Goal: Task Accomplishment & Management: Complete application form

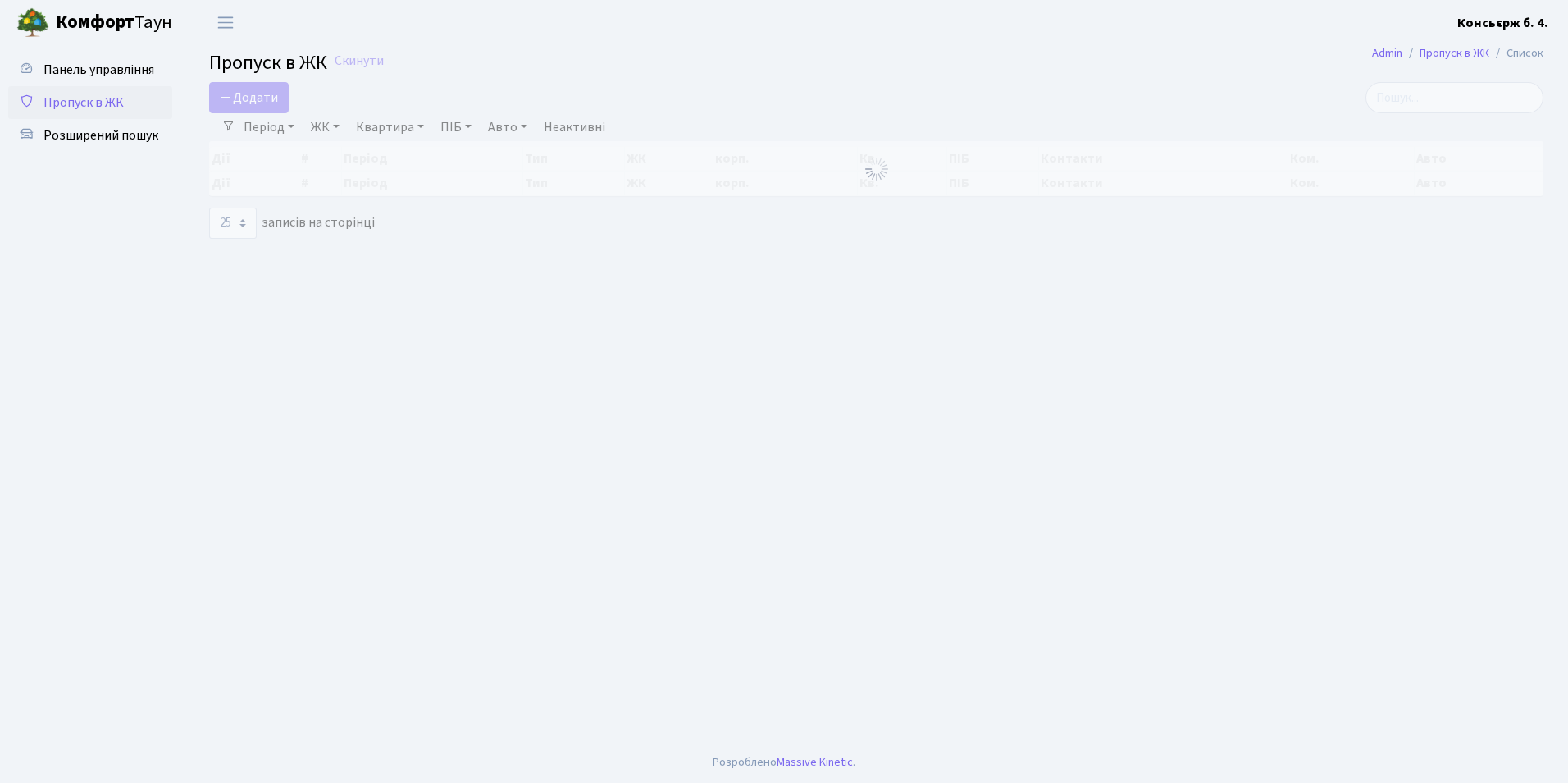
select select "25"
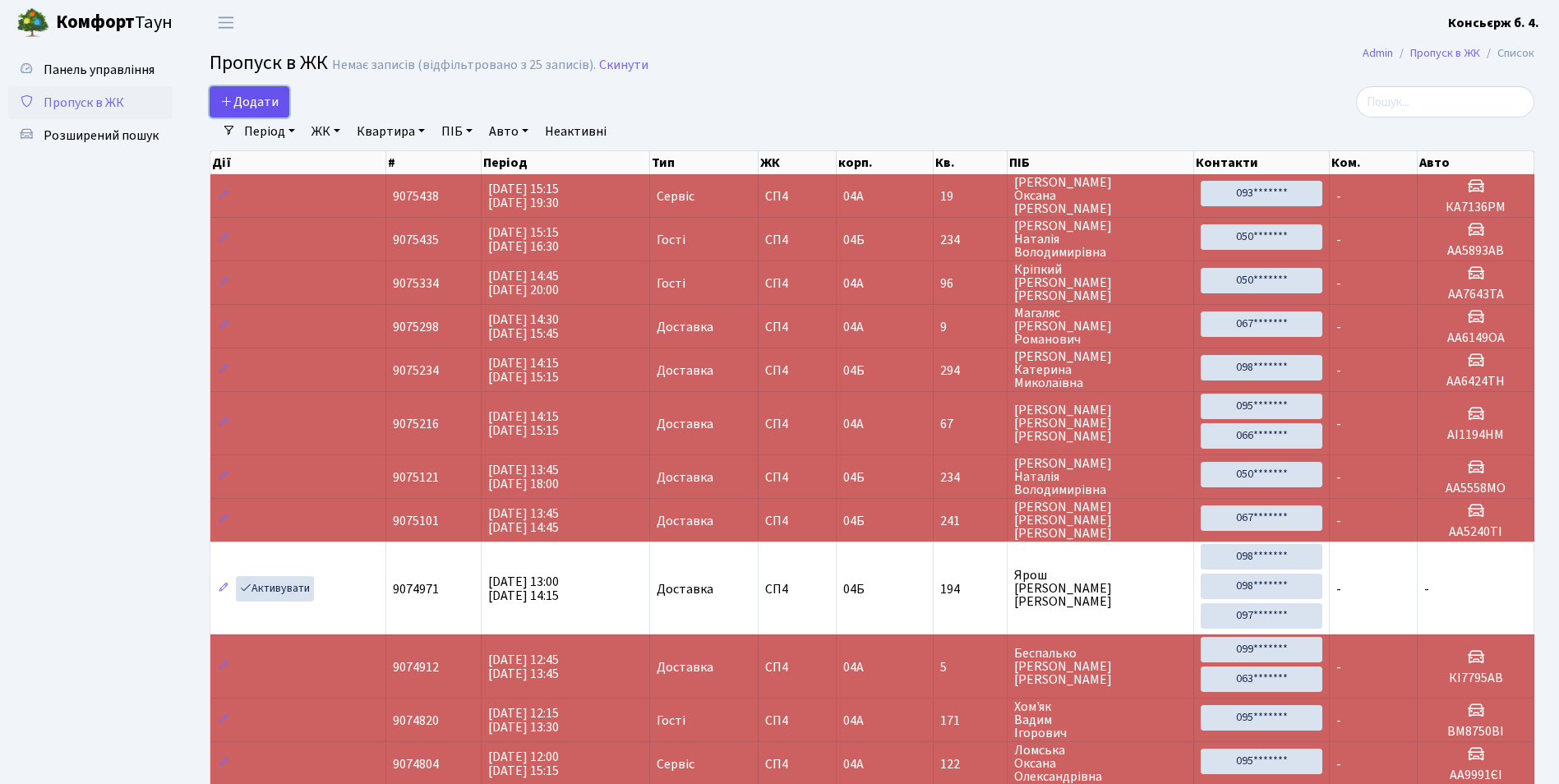
click at [265, 107] on span "Додати" at bounding box center [249, 102] width 59 height 18
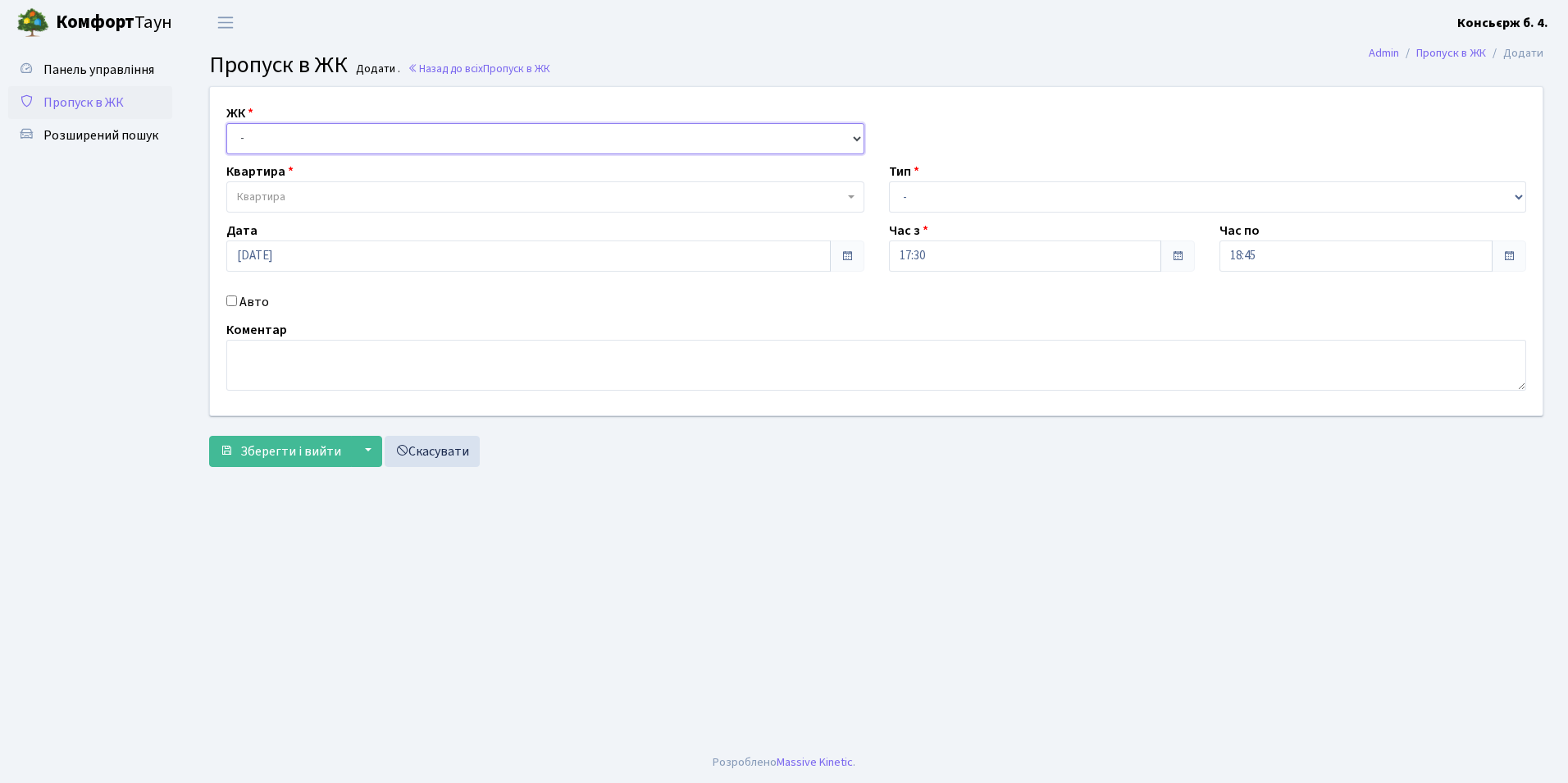
click at [256, 127] on select "- СП4, Столичне шосе, 5" at bounding box center [546, 138] width 638 height 31
select select "325"
click at [226, 123] on select "- СП4, Столичне шосе, 5" at bounding box center [546, 138] width 638 height 31
select select
click at [930, 196] on select "- Доставка Таксі Гості Сервіс" at bounding box center [1208, 196] width 638 height 31
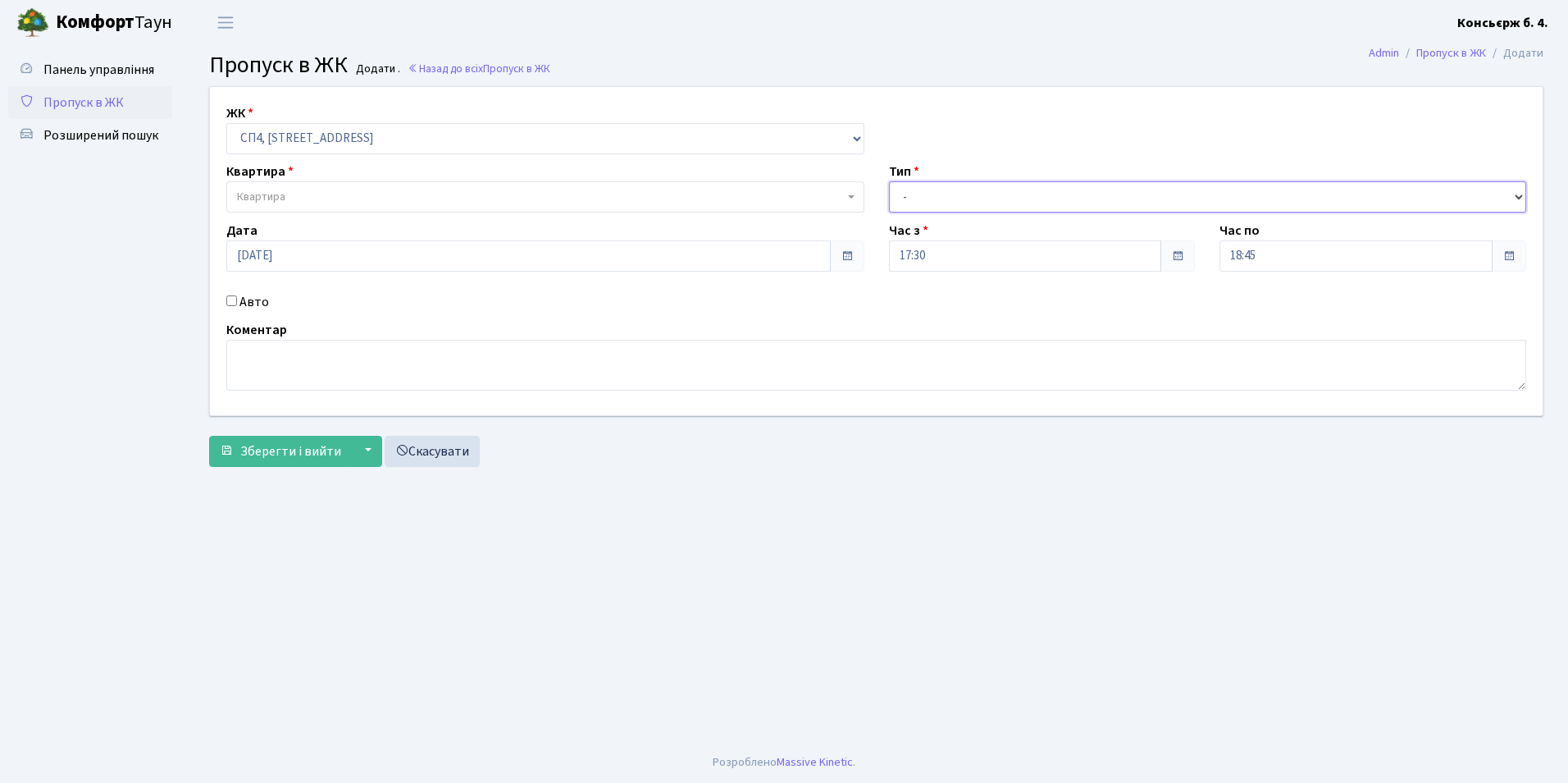
select select "1"
click at [889, 181] on select "- Доставка Таксі Гості Сервіс" at bounding box center [1208, 196] width 638 height 31
click at [261, 201] on span "Квартира" at bounding box center [261, 197] width 48 height 17
type input "264"
click at [231, 303] on input "Авто" at bounding box center [231, 300] width 11 height 11
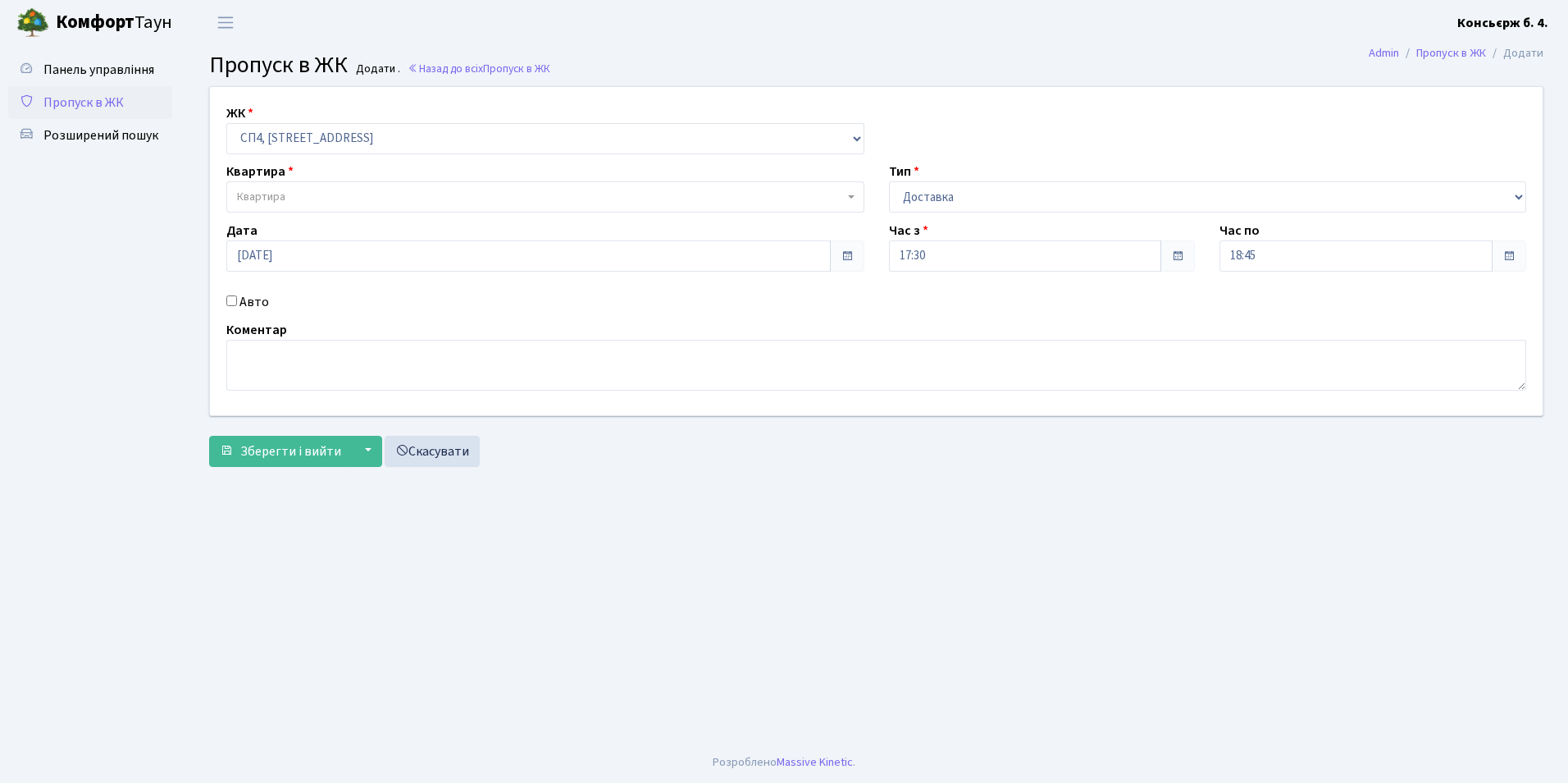
checkbox input "true"
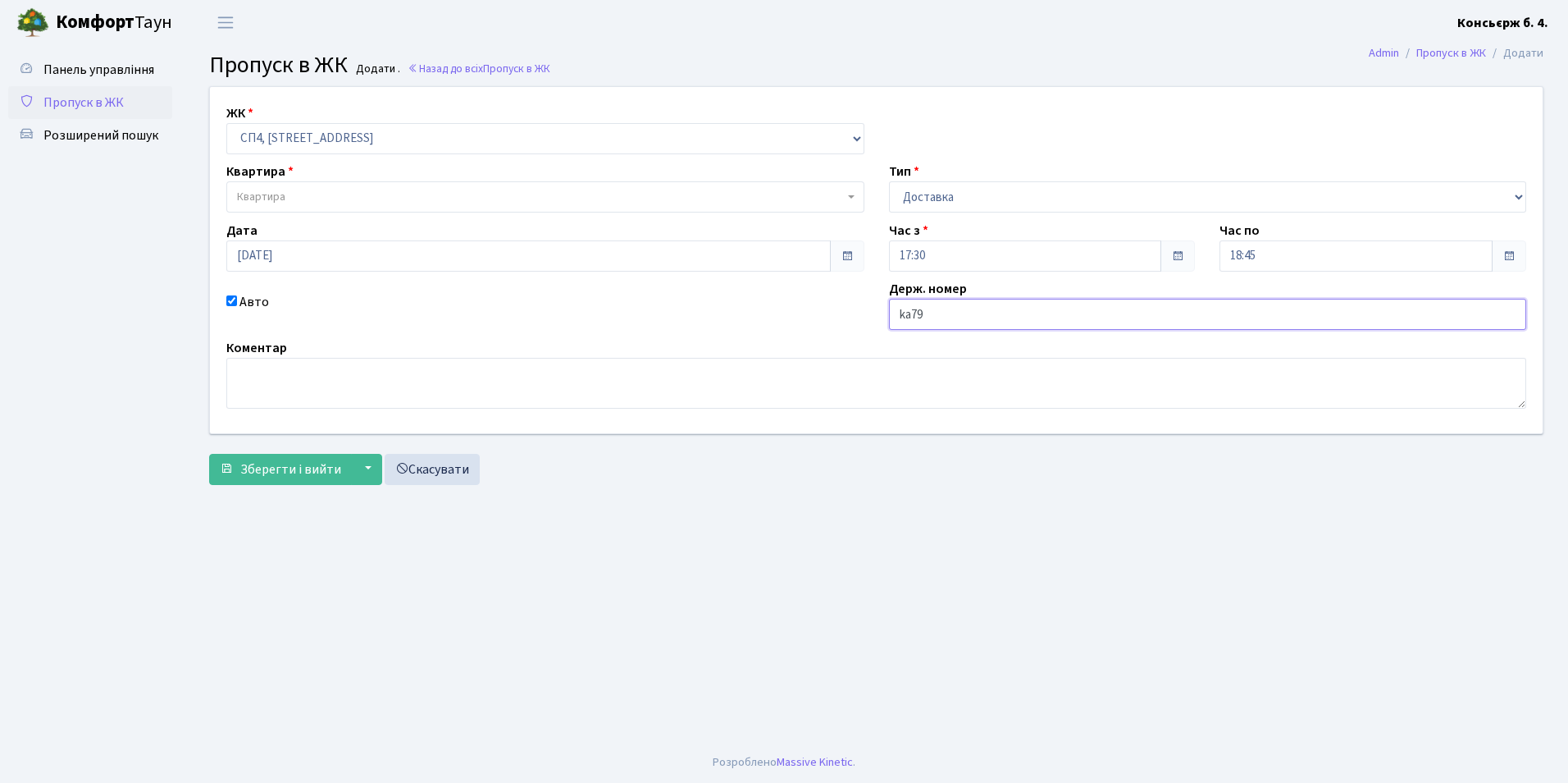
type input "KA7979BI"
click at [286, 465] on span "Зберегти і вийти" at bounding box center [291, 470] width 101 height 18
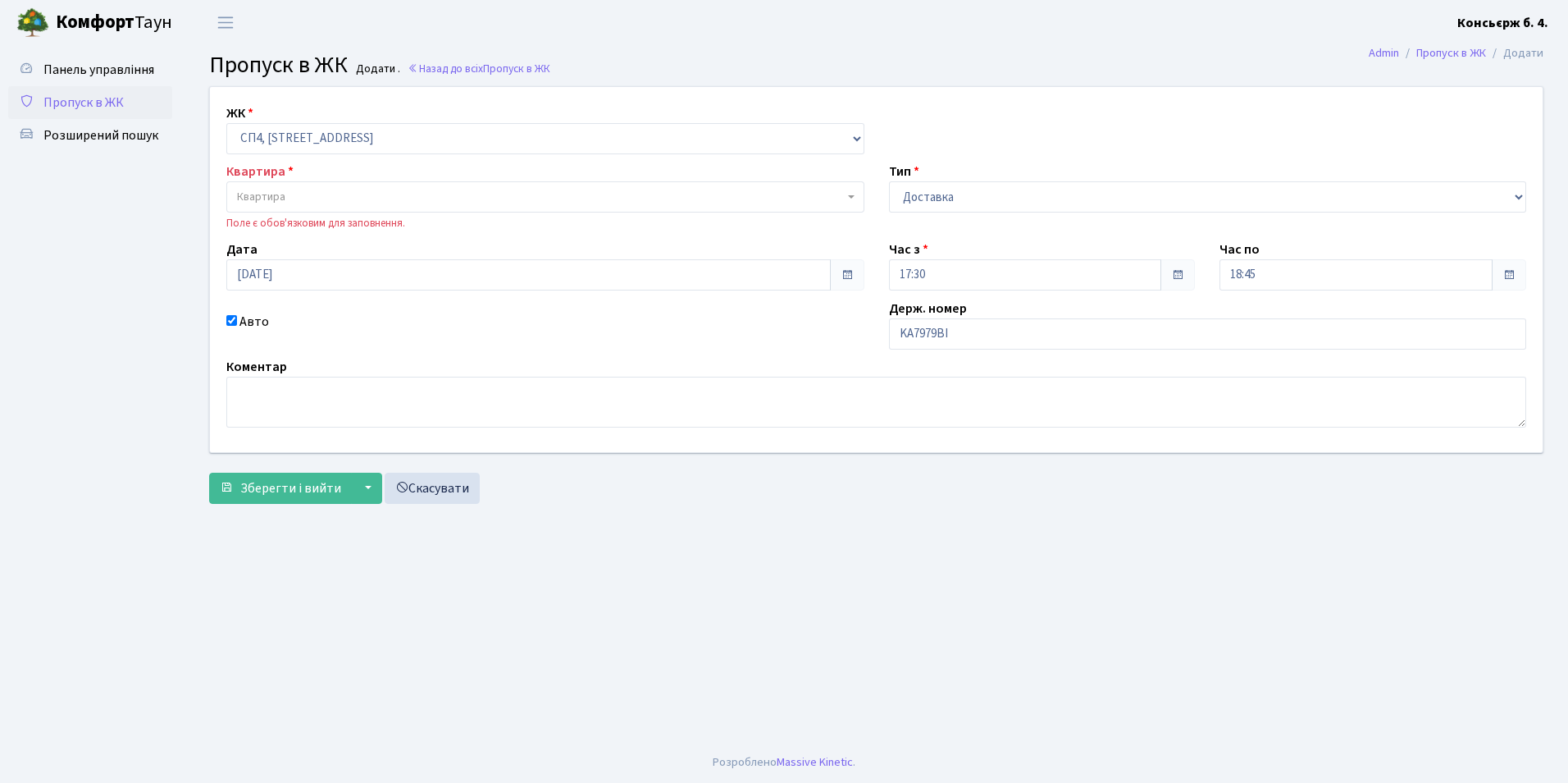
click at [295, 174] on div "Квартира Квартира Поле є обов'язковим для заповнення." at bounding box center [545, 196] width 662 height 69
click at [266, 196] on span "Квартира" at bounding box center [261, 197] width 48 height 17
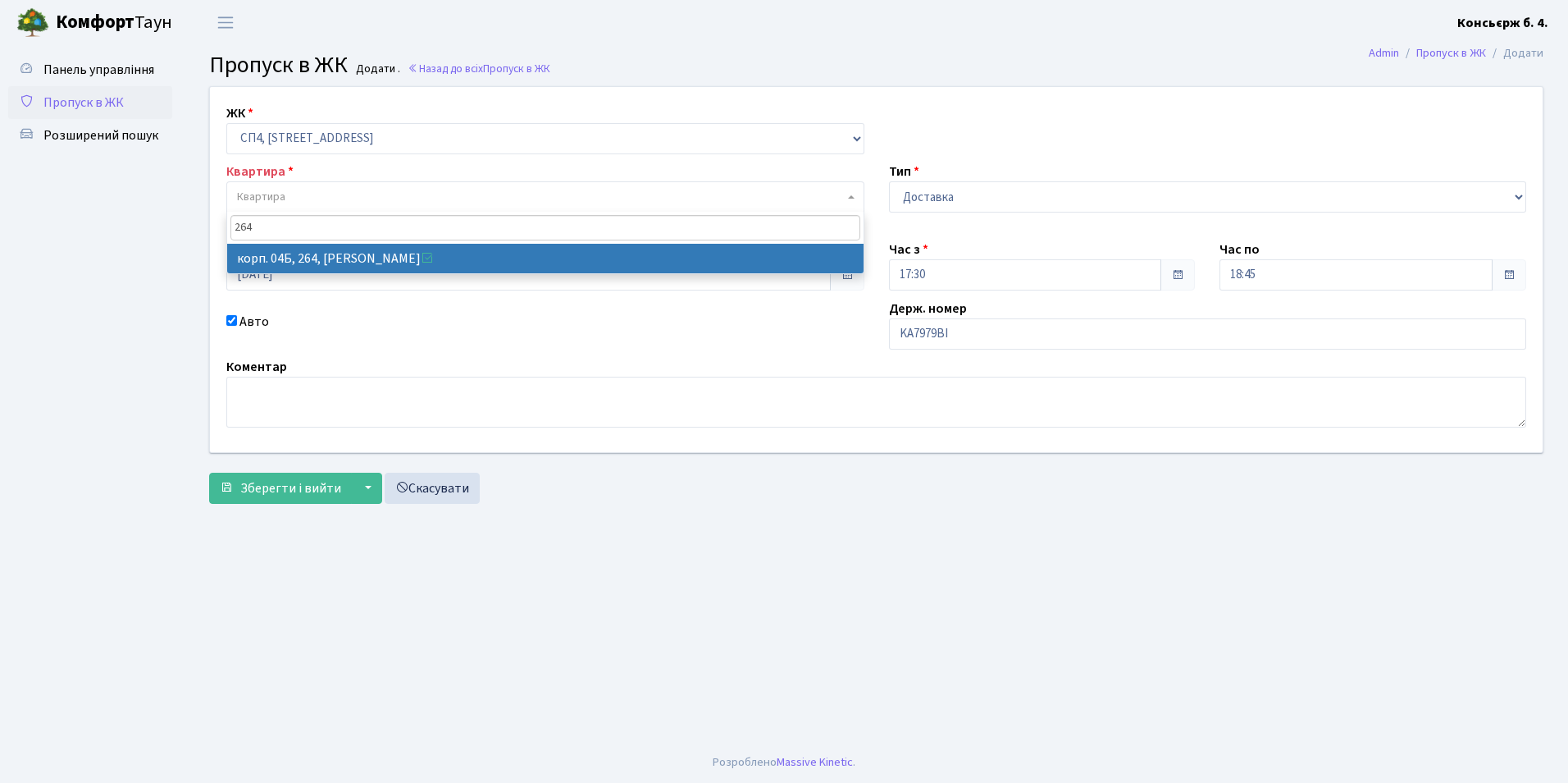
type input "264"
select select "21292"
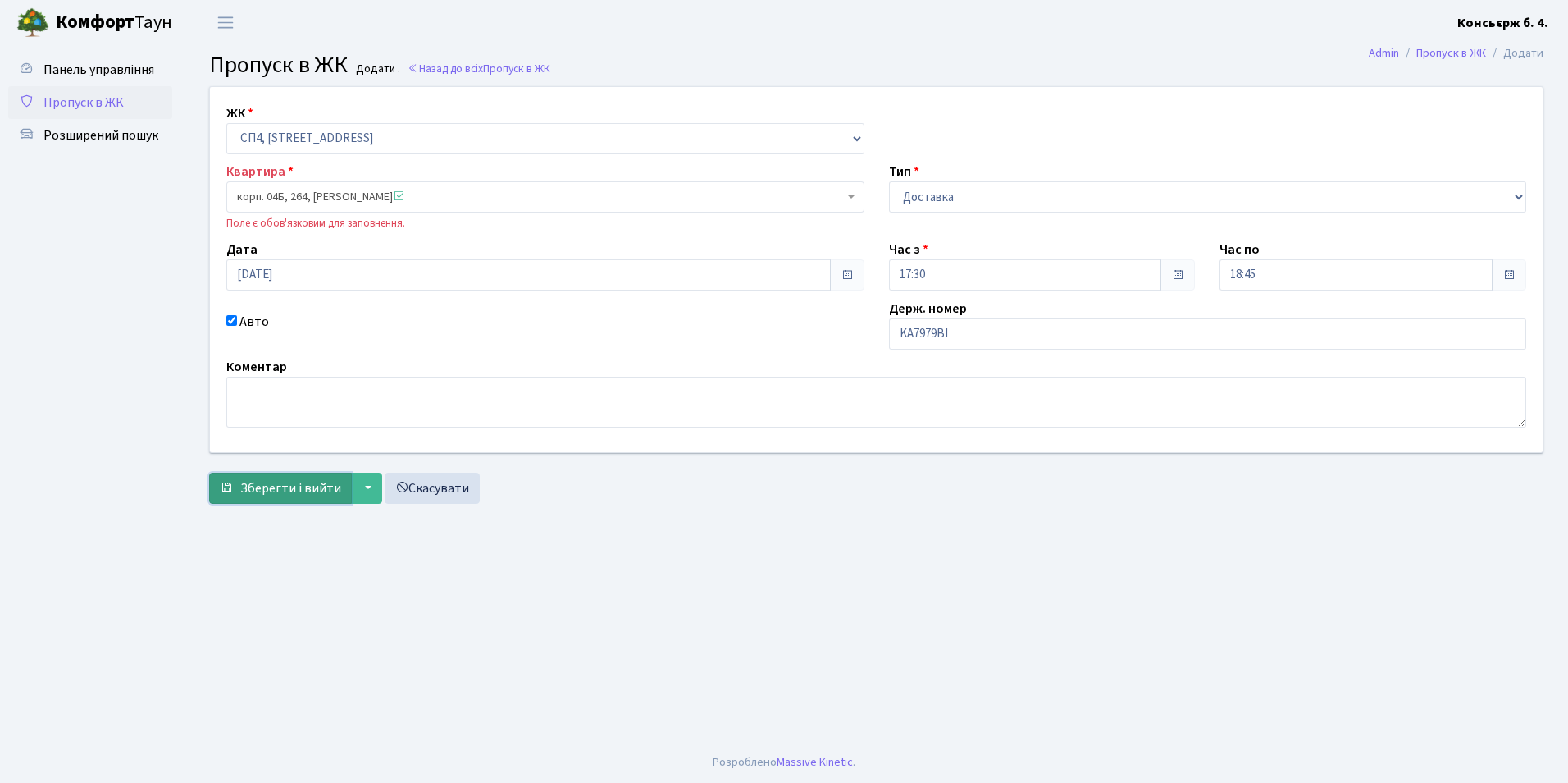
click at [297, 489] on span "Зберегти і вийти" at bounding box center [291, 488] width 101 height 18
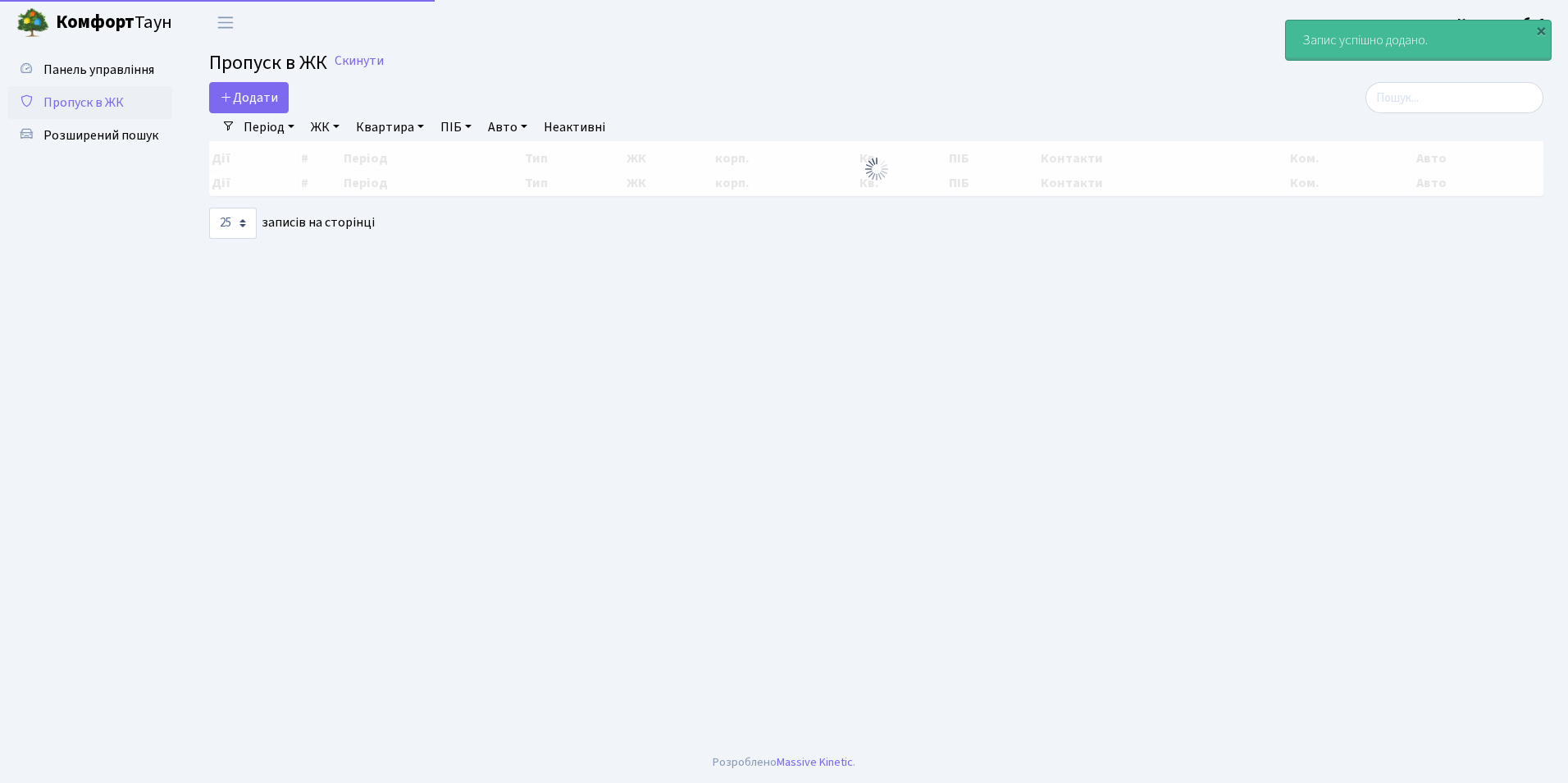
select select "25"
